Goal: Information Seeking & Learning: Find specific fact

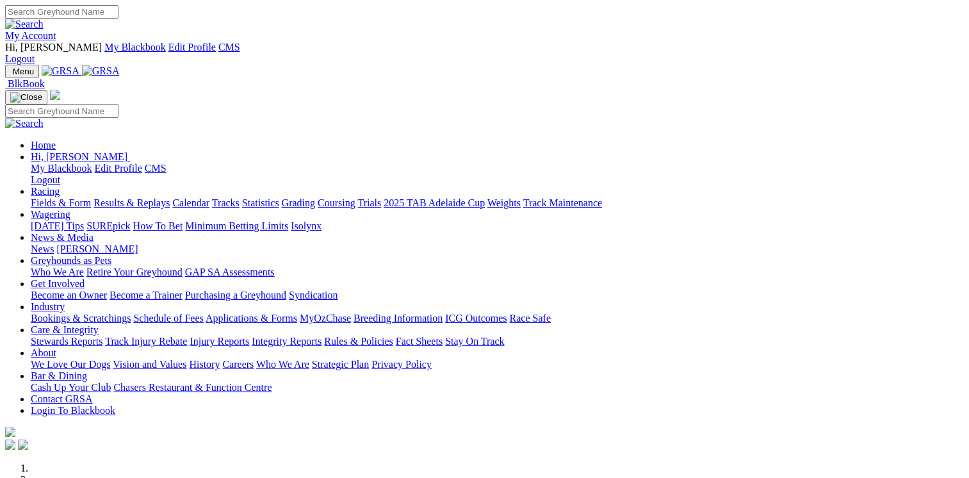
click at [119, 14] on input "Search" at bounding box center [61, 11] width 113 height 13
type input "g"
type input "south girls"
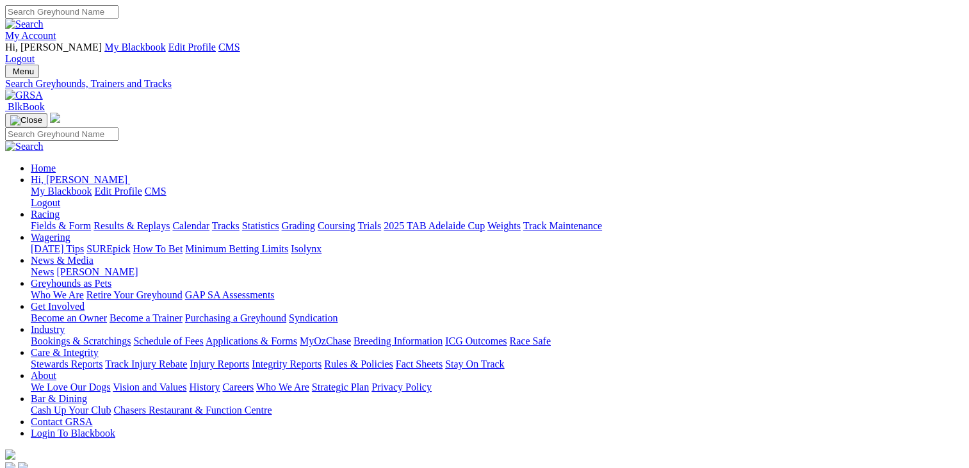
drag, startPoint x: 0, startPoint y: 0, endPoint x: 155, endPoint y: 398, distance: 427.0
click at [119, 5] on input "Search" at bounding box center [61, 11] width 113 height 13
type input "WHISPER'S BOY"
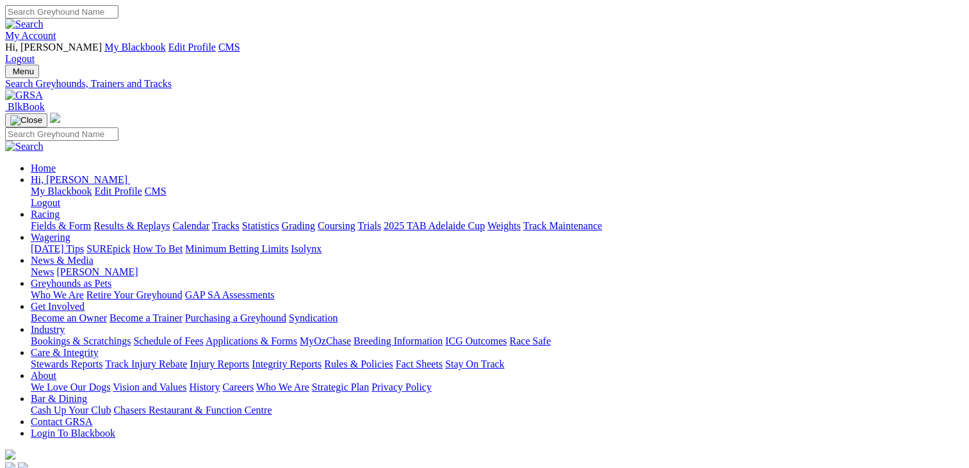
type input "QUALITY SIGH"
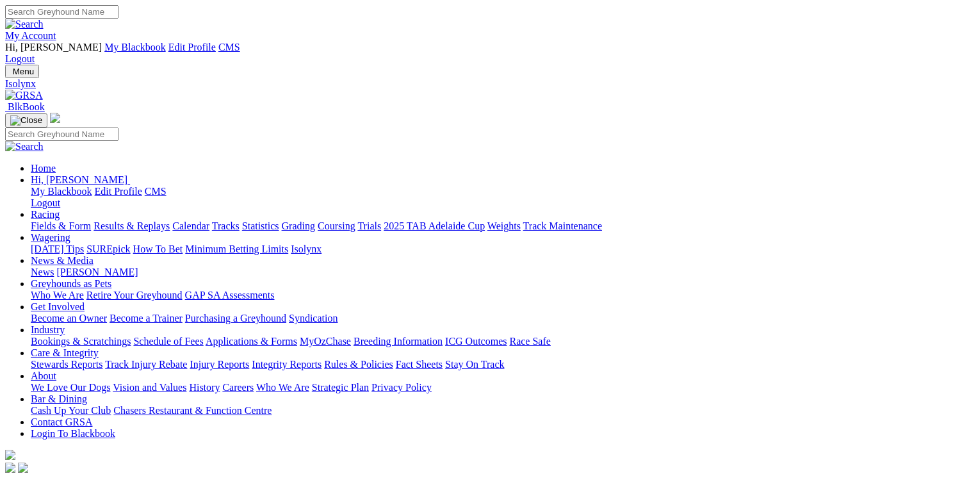
click at [56, 30] on link "My Account" at bounding box center [30, 35] width 51 height 11
